Goal: Transaction & Acquisition: Purchase product/service

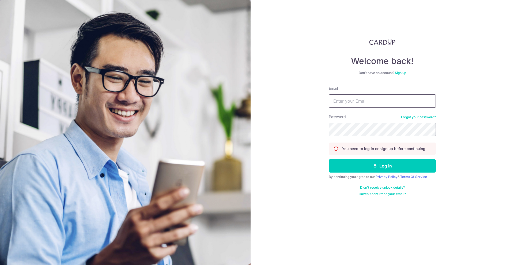
click at [361, 97] on input "Email" at bounding box center [382, 100] width 107 height 13
type input "eddie_2207@hotmail.com"
click at [329, 159] on button "Log in" at bounding box center [382, 165] width 107 height 13
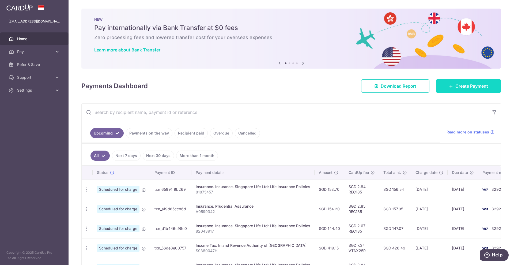
click at [448, 82] on link "Create Payment" at bounding box center [468, 85] width 65 height 13
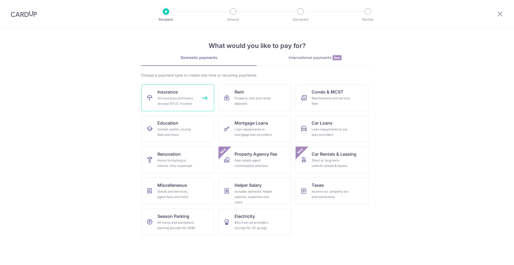
click at [196, 103] on link "Insurance All insurance premiums (except NTUC Income)" at bounding box center [177, 97] width 73 height 27
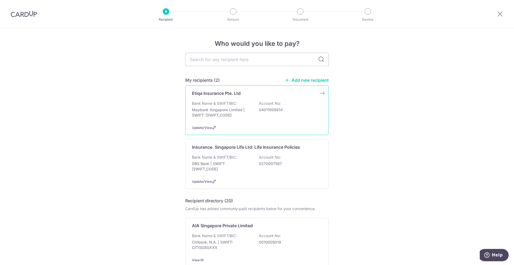
scroll to position [33, 0]
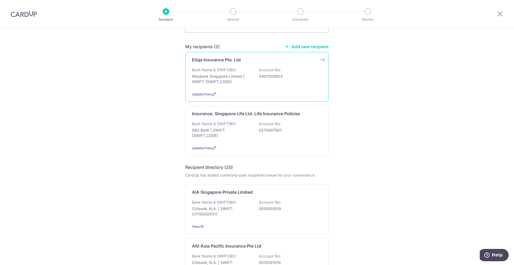
click at [254, 120] on div "Insurance. Singapore Life Ltd: Life Insurance Policies Bank Name & SWIFT/BIC: D…" at bounding box center [256, 130] width 143 height 49
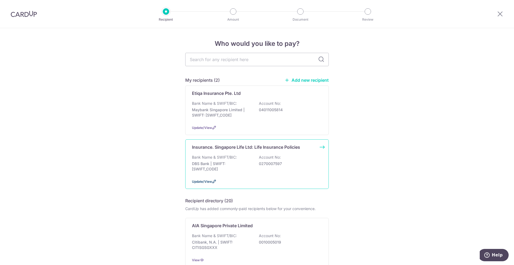
click at [203, 180] on span "Update/View" at bounding box center [202, 181] width 20 height 4
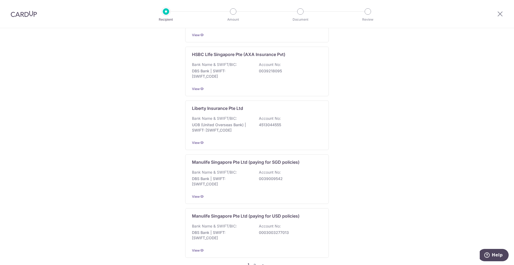
scroll to position [531, 0]
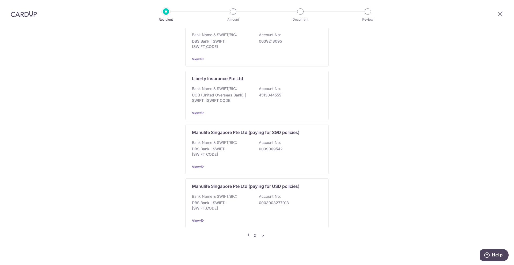
click at [252, 232] on link "2" at bounding box center [254, 235] width 6 height 6
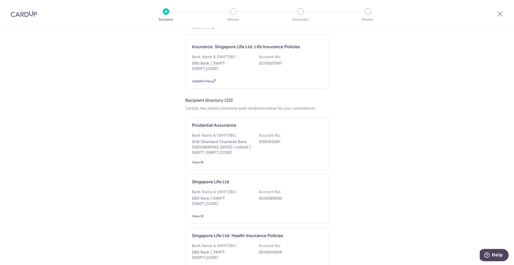
scroll to position [167, 0]
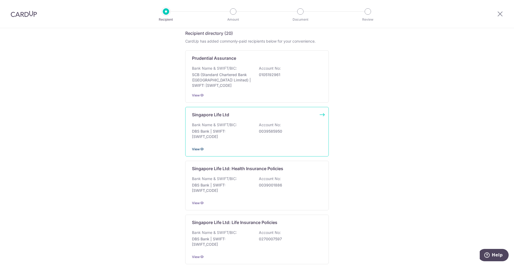
click at [197, 148] on span "View" at bounding box center [196, 149] width 8 height 4
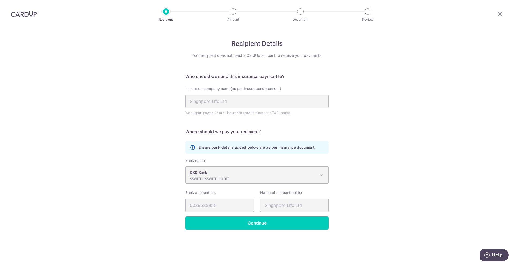
click at [26, 9] on div at bounding box center [24, 14] width 48 height 28
click at [25, 11] on img at bounding box center [24, 14] width 26 height 6
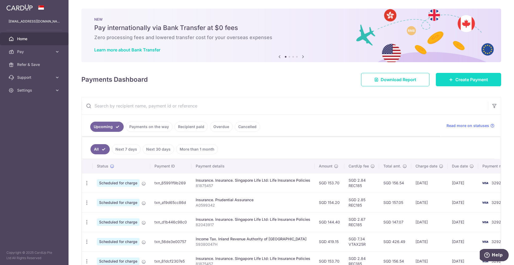
drag, startPoint x: 461, startPoint y: 69, endPoint x: 459, endPoint y: 75, distance: 6.6
click at [461, 69] on div "× Pause Schedule Pause all future payments in this series Pause just this one p…" at bounding box center [290, 132] width 445 height 265
click at [459, 75] on link "Create Payment" at bounding box center [468, 79] width 65 height 13
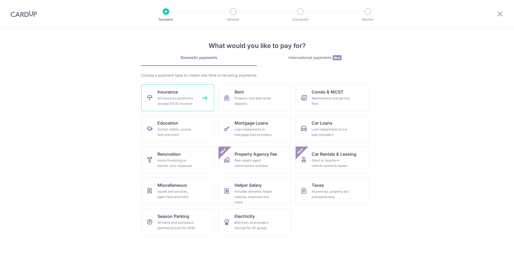
click at [181, 100] on div "All insurance premiums (except NTUC Income)" at bounding box center [176, 101] width 39 height 11
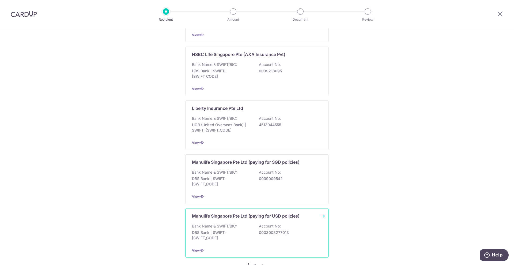
scroll to position [531, 0]
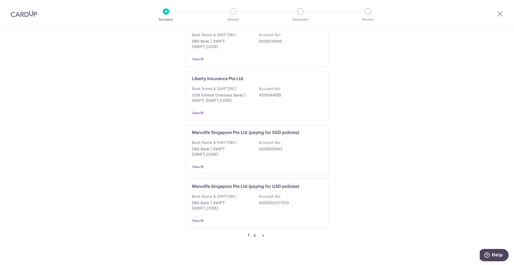
click at [253, 232] on link "2" at bounding box center [254, 235] width 6 height 6
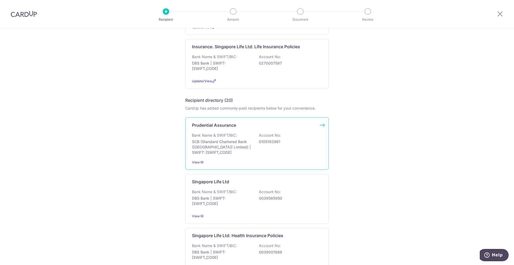
scroll to position [134, 0]
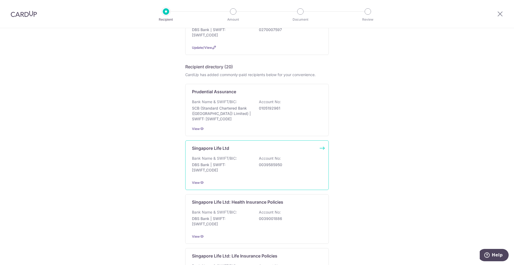
click at [253, 175] on div "Bank Name & SWIFT/BIC: DBS Bank | SWIFT: [SWIFT_CODE] Account No: 0039585950" at bounding box center [257, 165] width 130 height 20
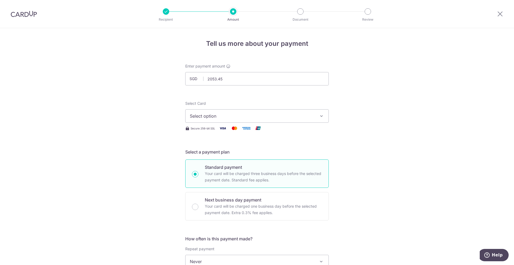
type input "2,053.45"
click at [211, 113] on span "Select option" at bounding box center [252, 116] width 125 height 6
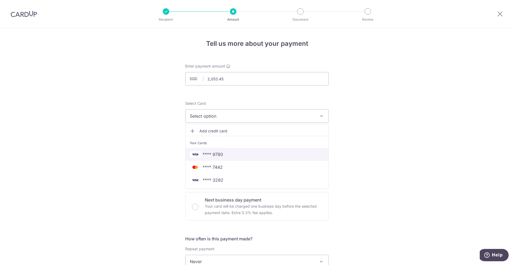
click at [212, 156] on span "**** 9780" at bounding box center [213, 154] width 20 height 6
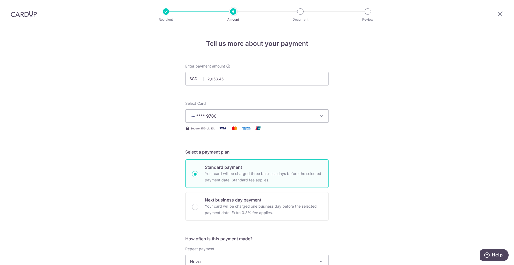
scroll to position [67, 0]
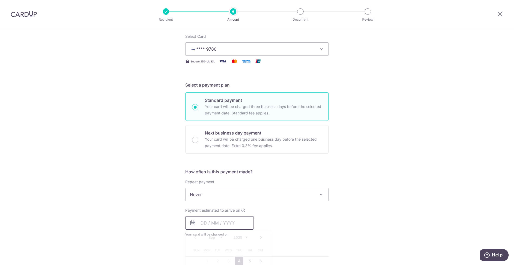
click at [215, 224] on input "text" at bounding box center [219, 222] width 68 height 13
click at [167, 217] on div "Tell us more about your payment Enter payment amount SGD 2,053.45 2053.45 Selec…" at bounding box center [257, 203] width 514 height 484
click at [214, 222] on input "text" at bounding box center [219, 222] width 68 height 13
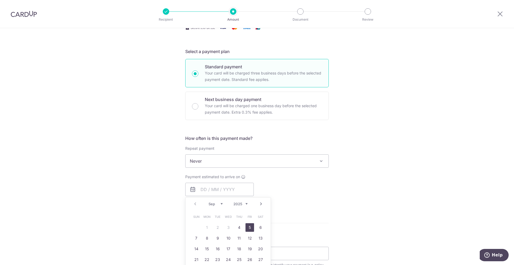
click at [246, 227] on link "5" at bounding box center [249, 227] width 9 height 9
type input "[DATE]"
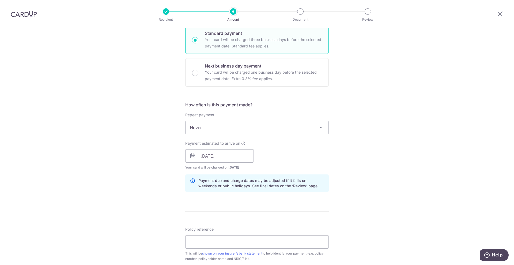
scroll to position [167, 0]
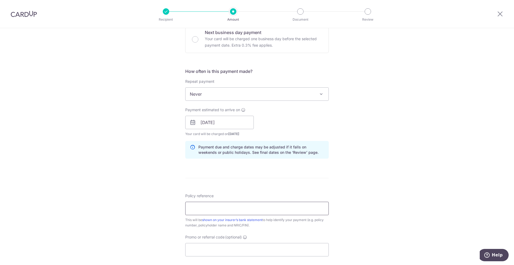
click at [299, 208] on input "Policy reference" at bounding box center [256, 207] width 143 height 13
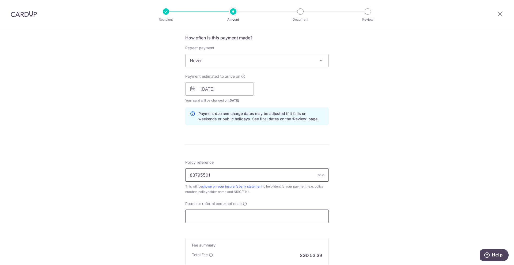
type input "83795501"
click at [296, 212] on input "Promo or referral code (optional)" at bounding box center [256, 215] width 143 height 13
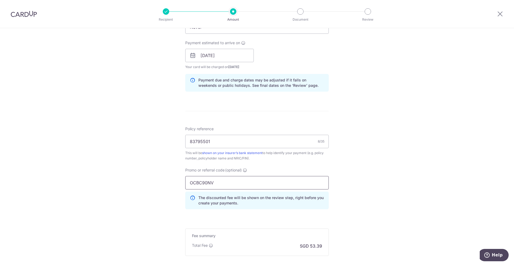
scroll to position [293, 0]
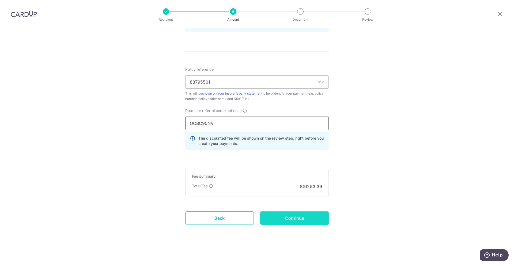
type input "OCBC90NV"
click at [297, 215] on input "Continue" at bounding box center [294, 217] width 68 height 13
type input "Create Schedule"
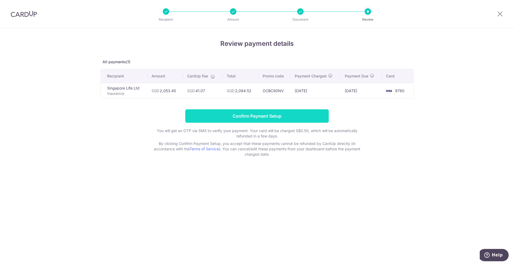
click at [285, 118] on input "Confirm Payment Setup" at bounding box center [256, 115] width 143 height 13
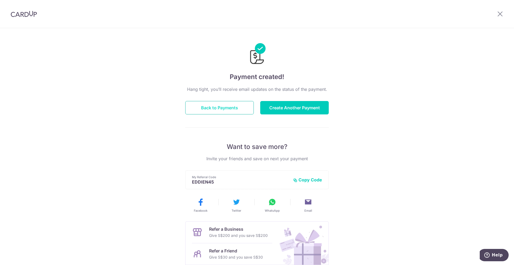
click at [226, 103] on button "Back to Payments" at bounding box center [219, 107] width 68 height 13
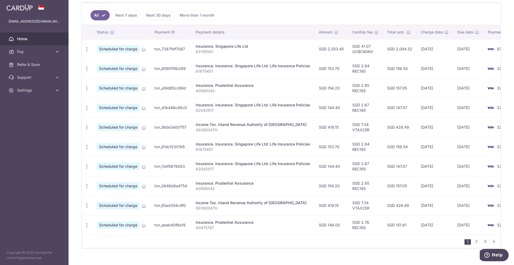
scroll to position [0, 24]
